Goal: Transaction & Acquisition: Obtain resource

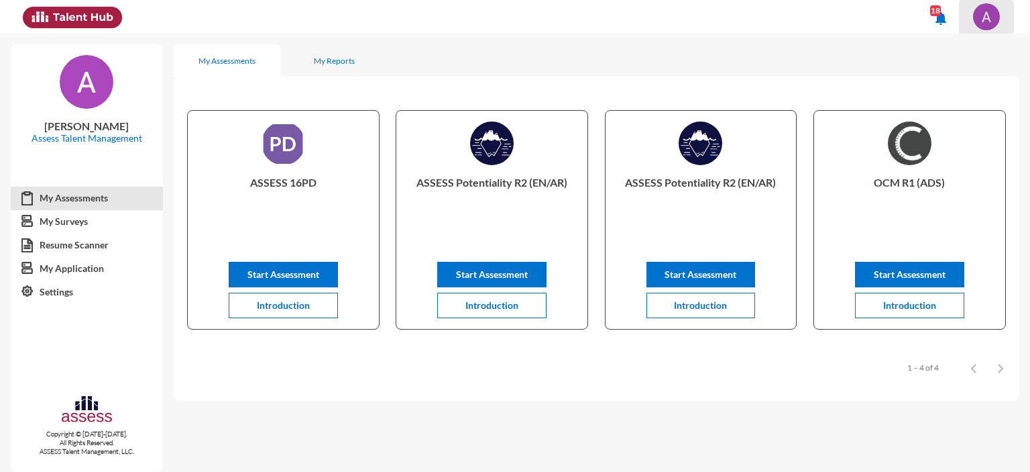
click at [972, 27] on span at bounding box center [987, 16] width 34 height 27
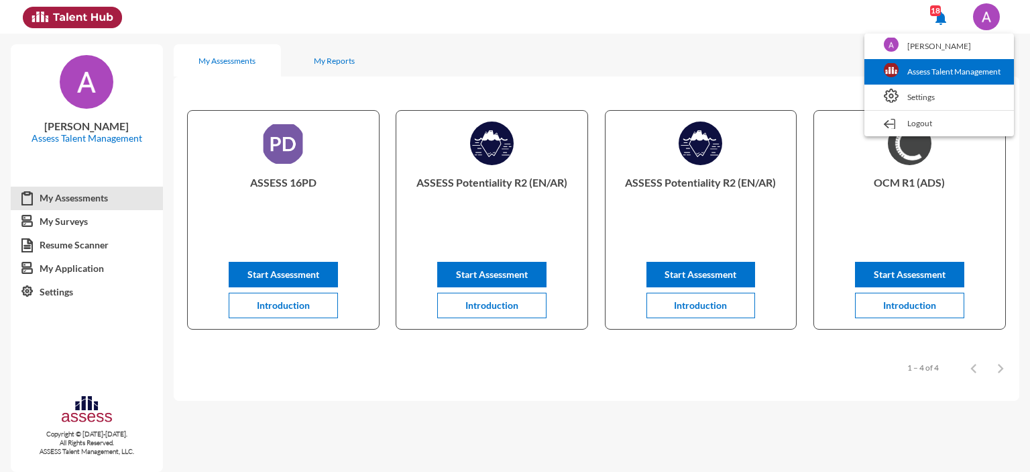
click at [918, 70] on link "Assess Talent Management" at bounding box center [939, 71] width 136 height 25
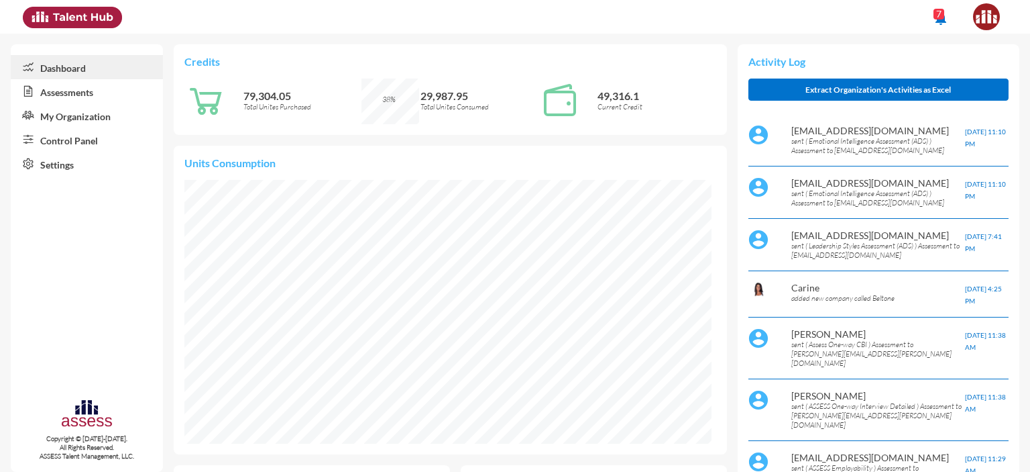
click at [59, 144] on link "Control Panel" at bounding box center [87, 139] width 152 height 24
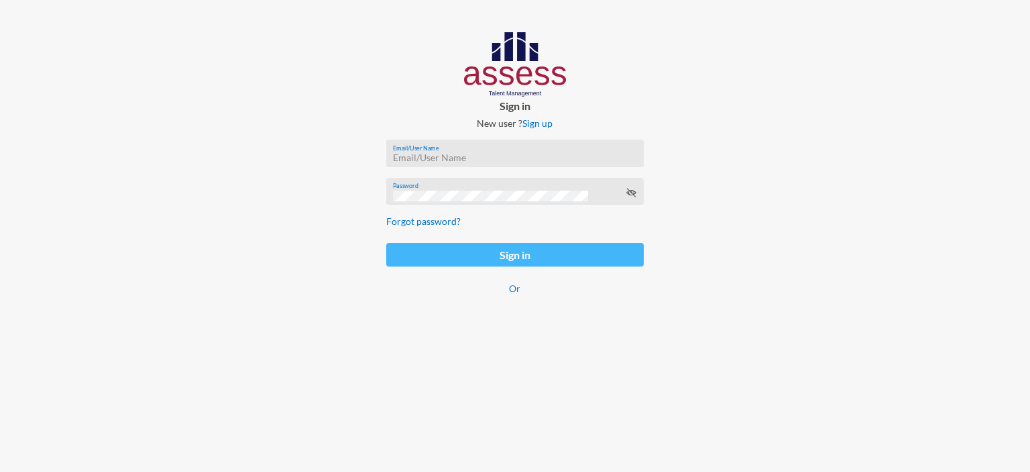
type input "afnan.aboelwafa@assesstm.com"
click at [459, 260] on button "Sign in" at bounding box center [515, 254] width 258 height 23
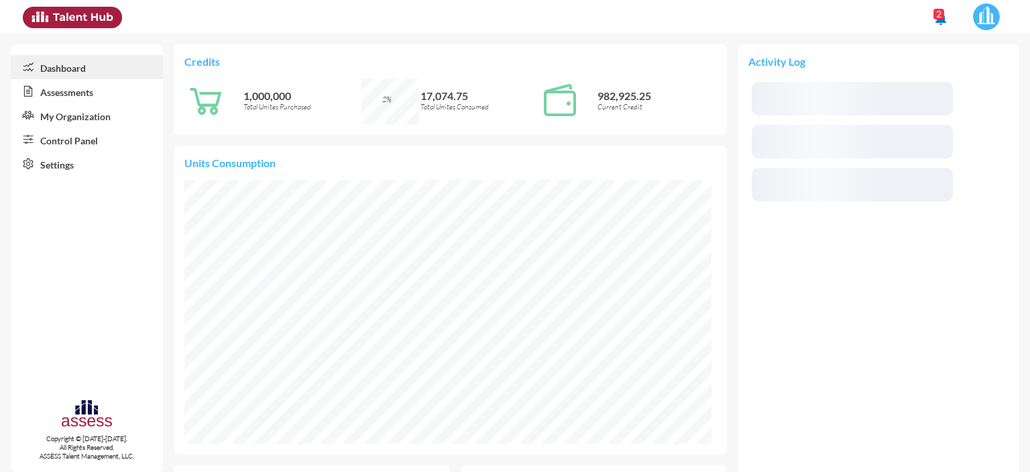
scroll to position [119, 252]
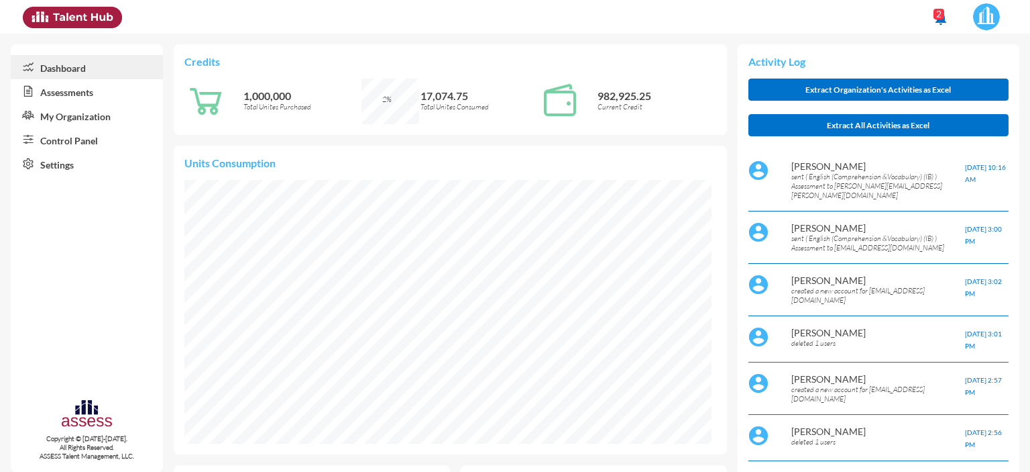
click at [71, 147] on link "Control Panel" at bounding box center [87, 139] width 152 height 24
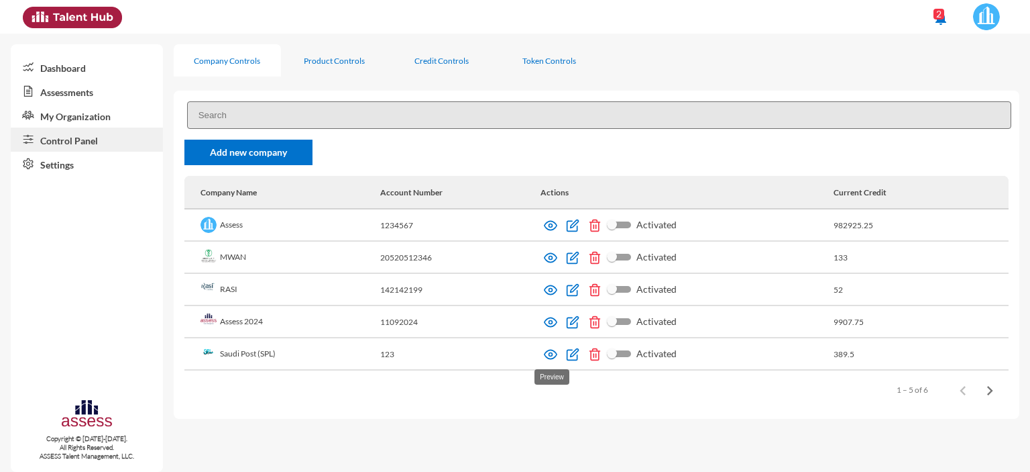
click at [549, 355] on img at bounding box center [550, 353] width 13 height 13
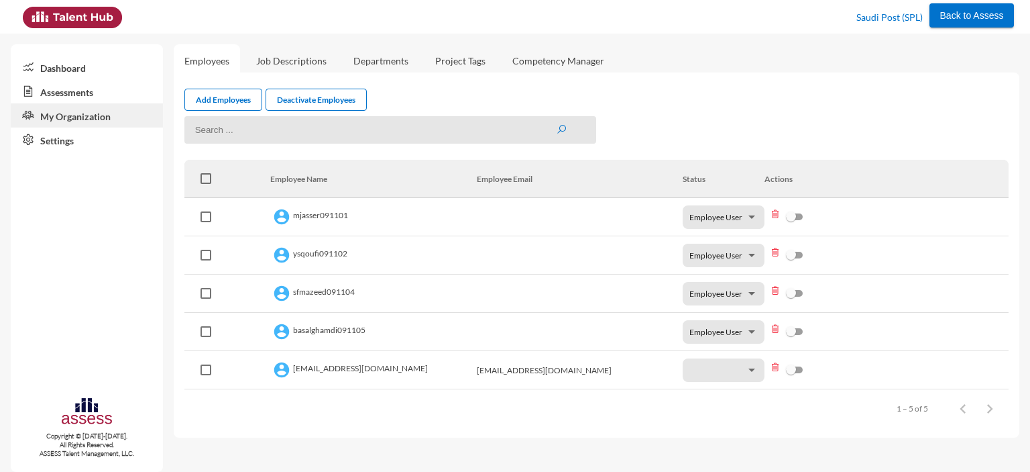
click at [68, 88] on link "Assessments" at bounding box center [87, 91] width 152 height 24
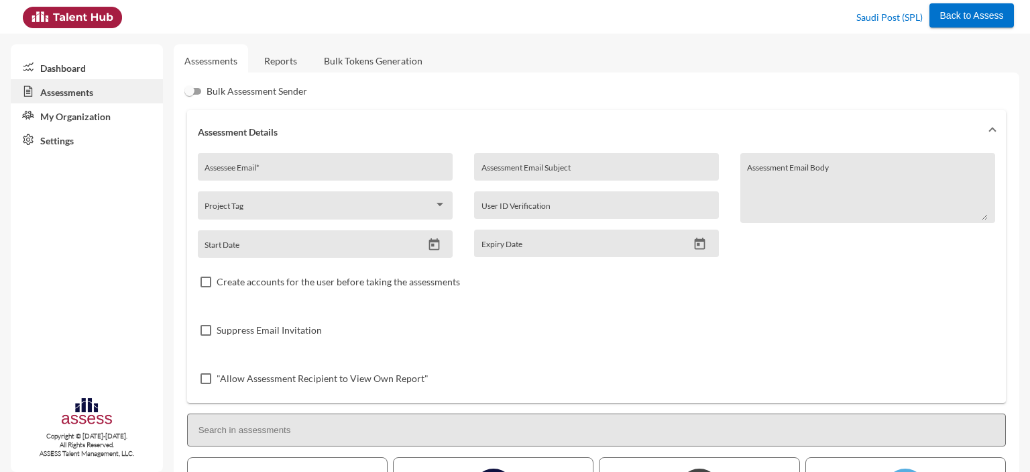
click at [285, 65] on link "Reports" at bounding box center [281, 60] width 54 height 33
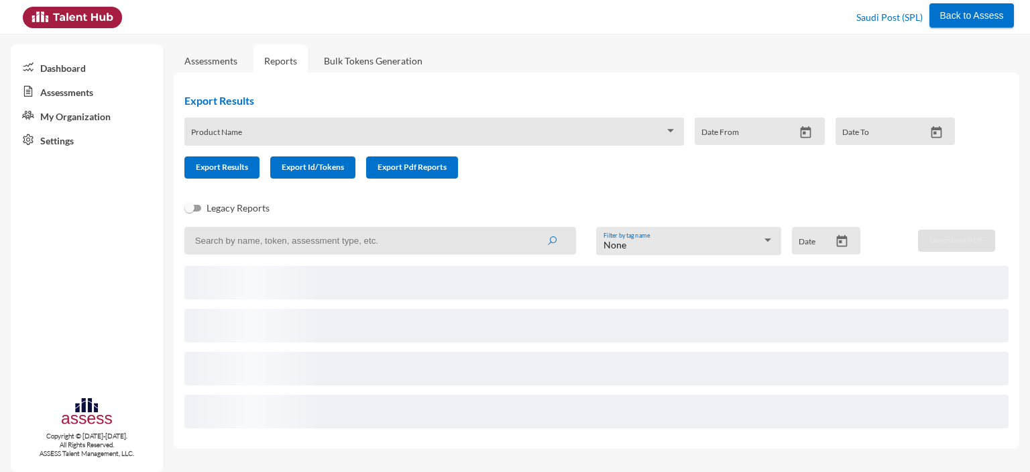
click at [365, 133] on span at bounding box center [428, 136] width 474 height 11
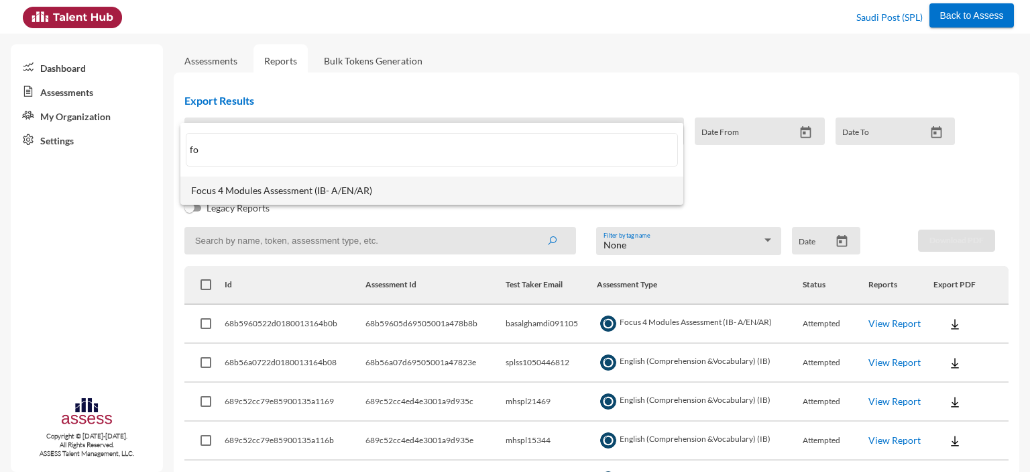
type input "fo"
click at [282, 186] on span "Focus 4 Modules Assessment (IB- A/EN/AR)" at bounding box center [432, 190] width 482 height 11
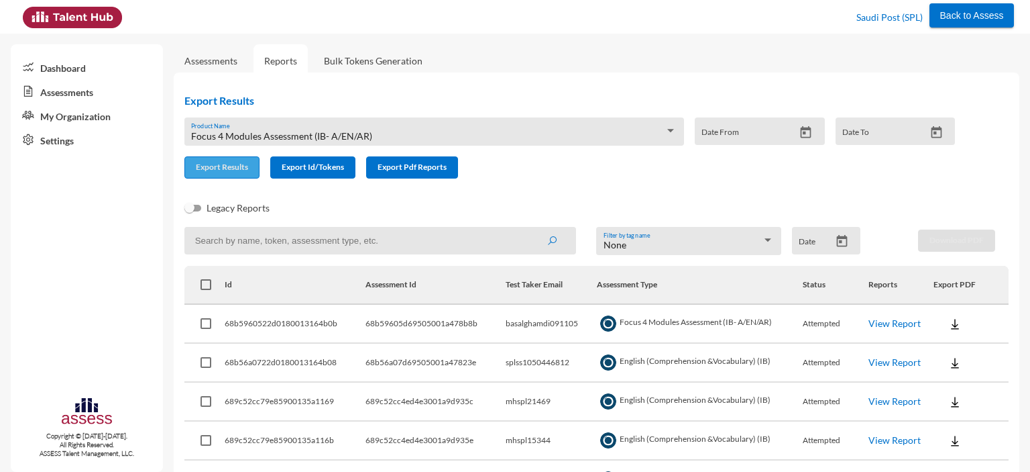
click at [211, 170] on span "Export Results" at bounding box center [222, 167] width 52 height 10
click at [285, 136] on span "Focus 4 Modules Assessment (IB- A/EN/AR)" at bounding box center [281, 135] width 181 height 11
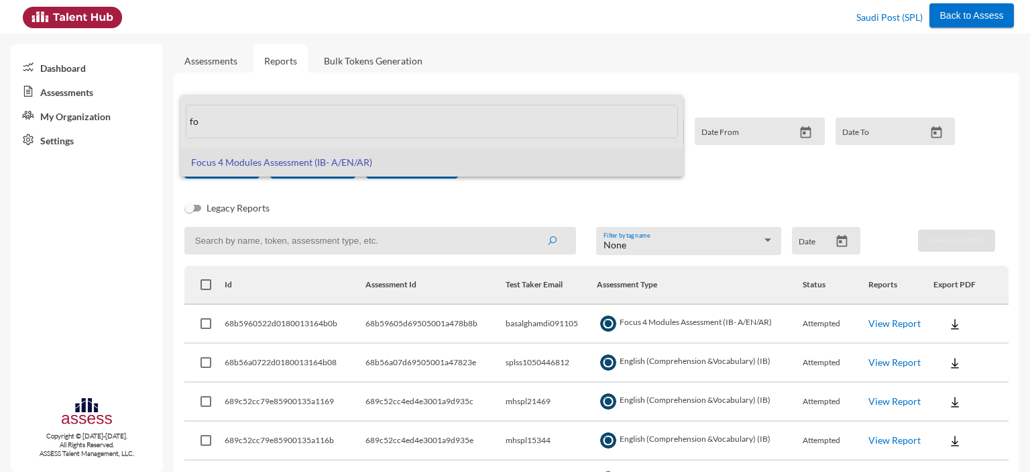
drag, startPoint x: 212, startPoint y: 126, endPoint x: 186, endPoint y: 123, distance: 25.6
click at [186, 123] on input "fo" at bounding box center [432, 122] width 492 height 34
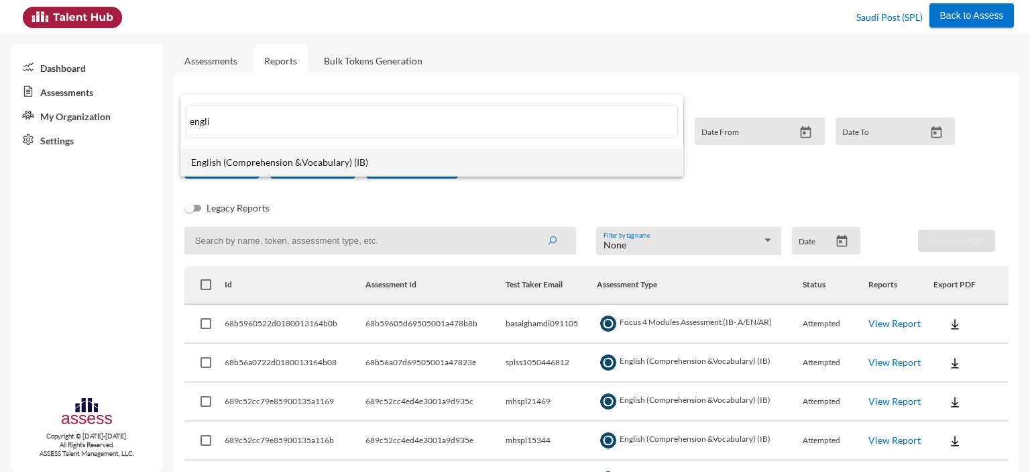
type input "engli"
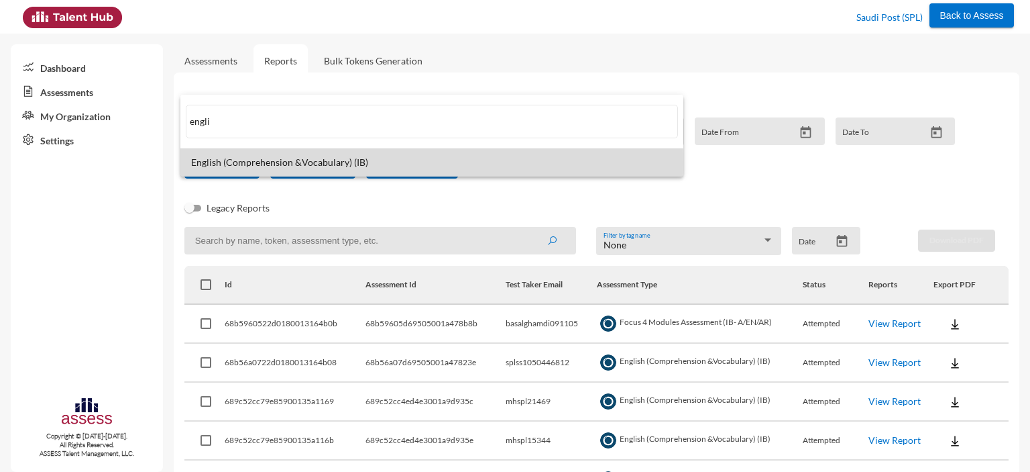
click at [243, 163] on span "English (Comprehension &Vocabulary) (IB)" at bounding box center [432, 162] width 482 height 11
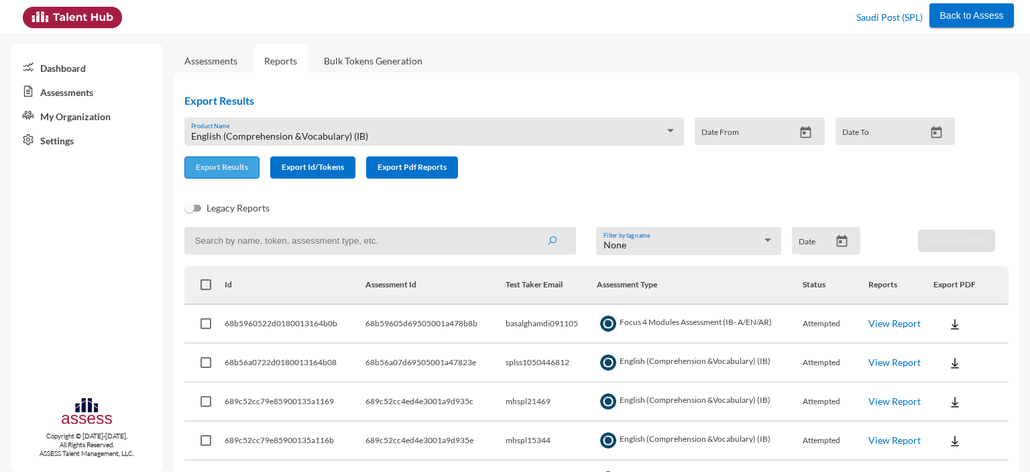
click at [222, 172] on span "Export Results" at bounding box center [222, 167] width 52 height 10
